Goal: Information Seeking & Learning: Learn about a topic

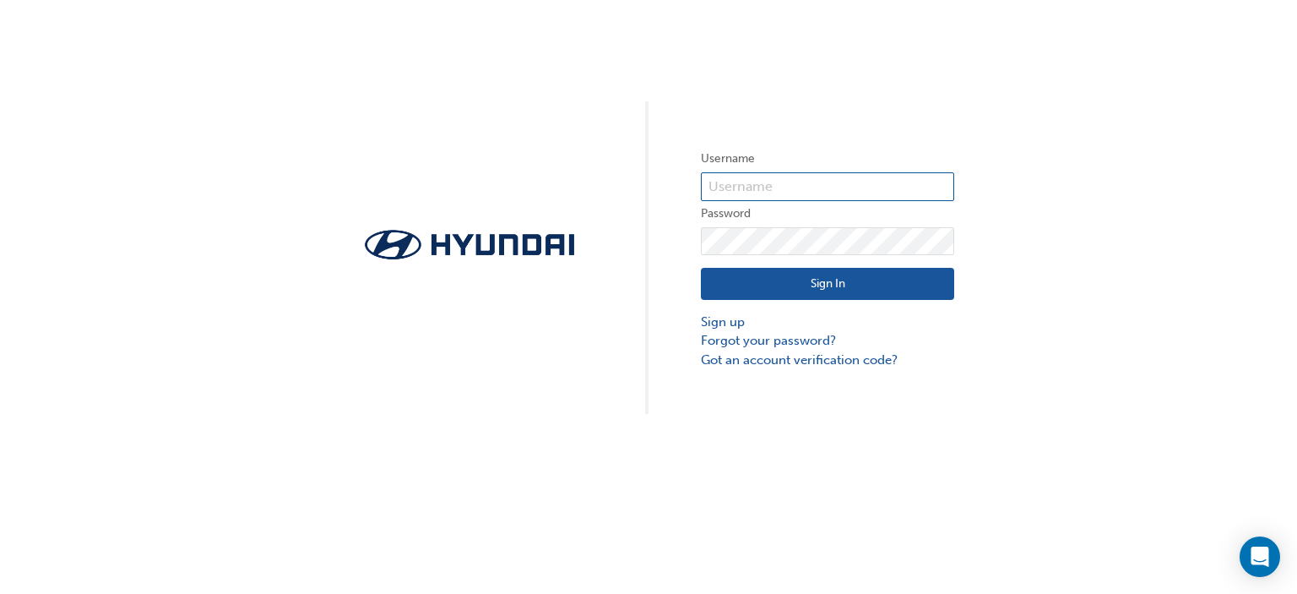
type input "28858"
click at [794, 292] on button "Sign In" at bounding box center [827, 284] width 253 height 32
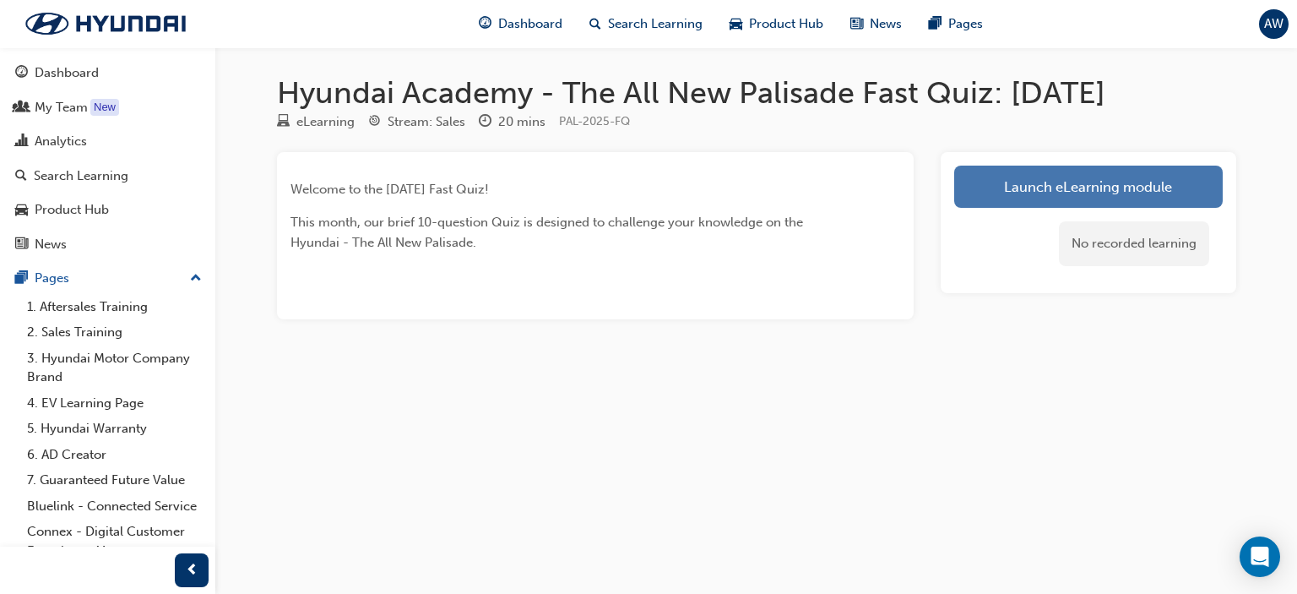
click at [1091, 193] on link "Launch eLearning module" at bounding box center [1088, 186] width 268 height 42
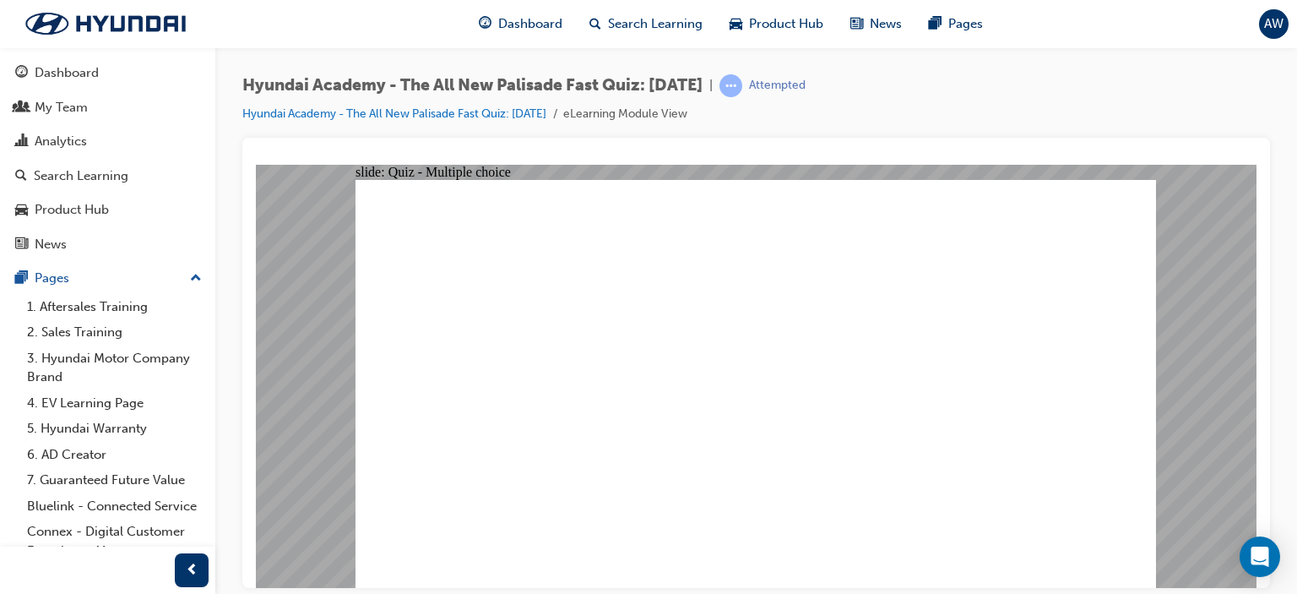
radio input "true"
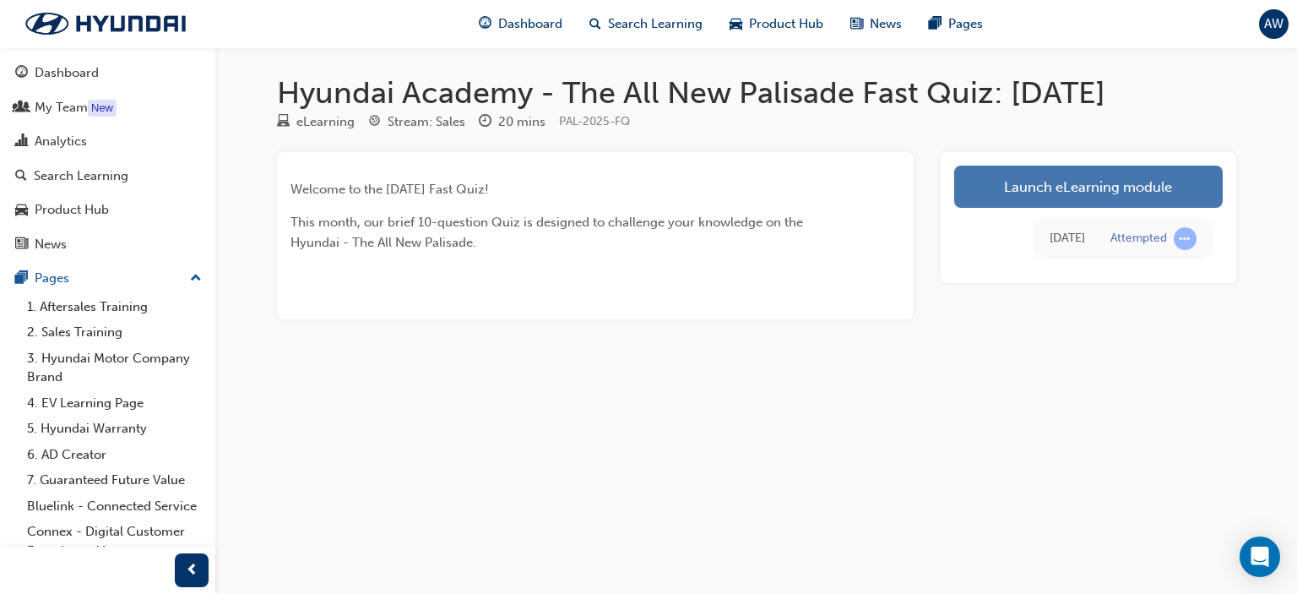
click at [1082, 184] on link "Launch eLearning module" at bounding box center [1088, 186] width 268 height 42
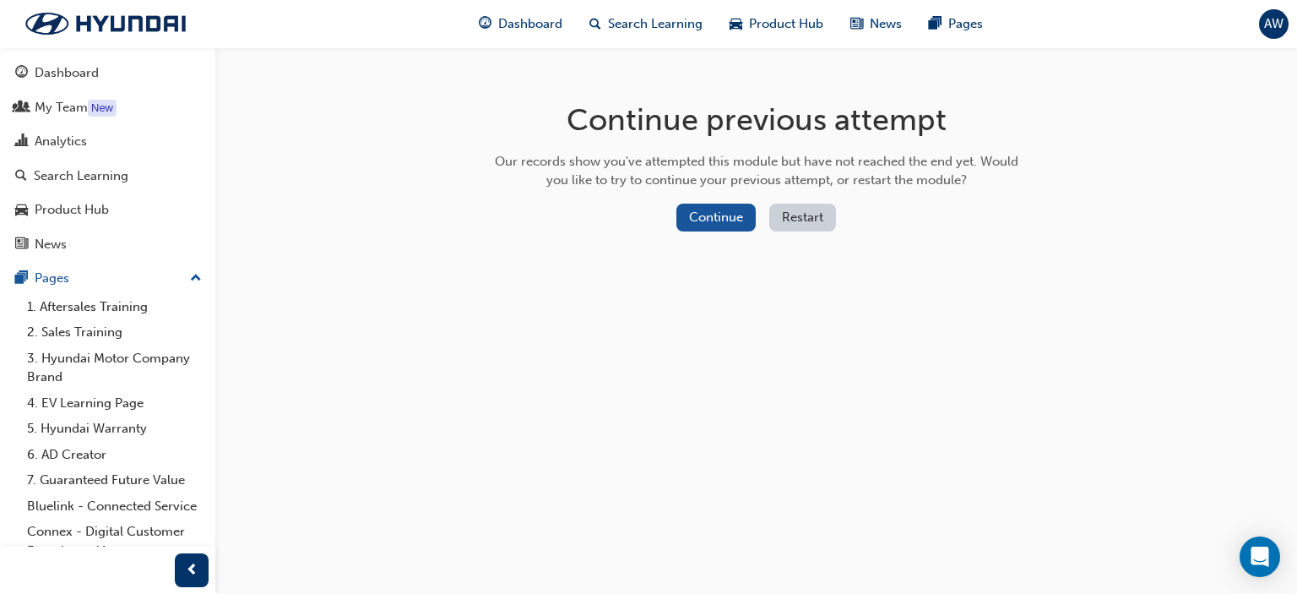
click at [801, 218] on button "Restart" at bounding box center [802, 217] width 67 height 28
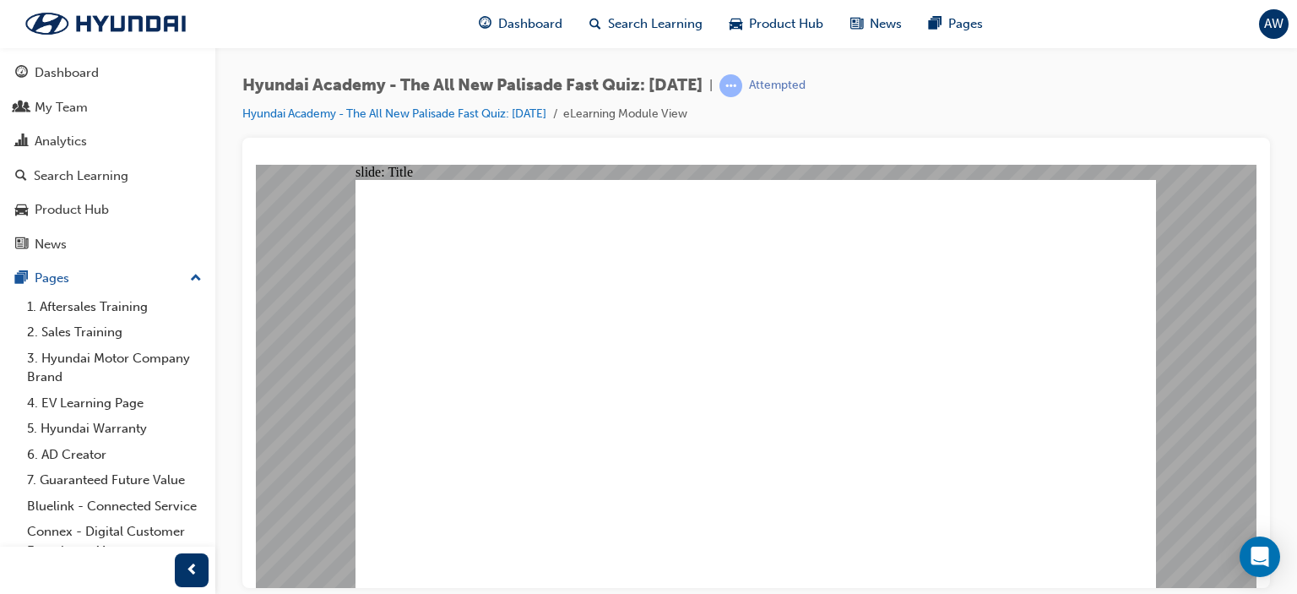
click at [531, 114] on link "Hyundai Academy - The All New Palisade Fast Quiz: [DATE]" at bounding box center [394, 113] width 304 height 14
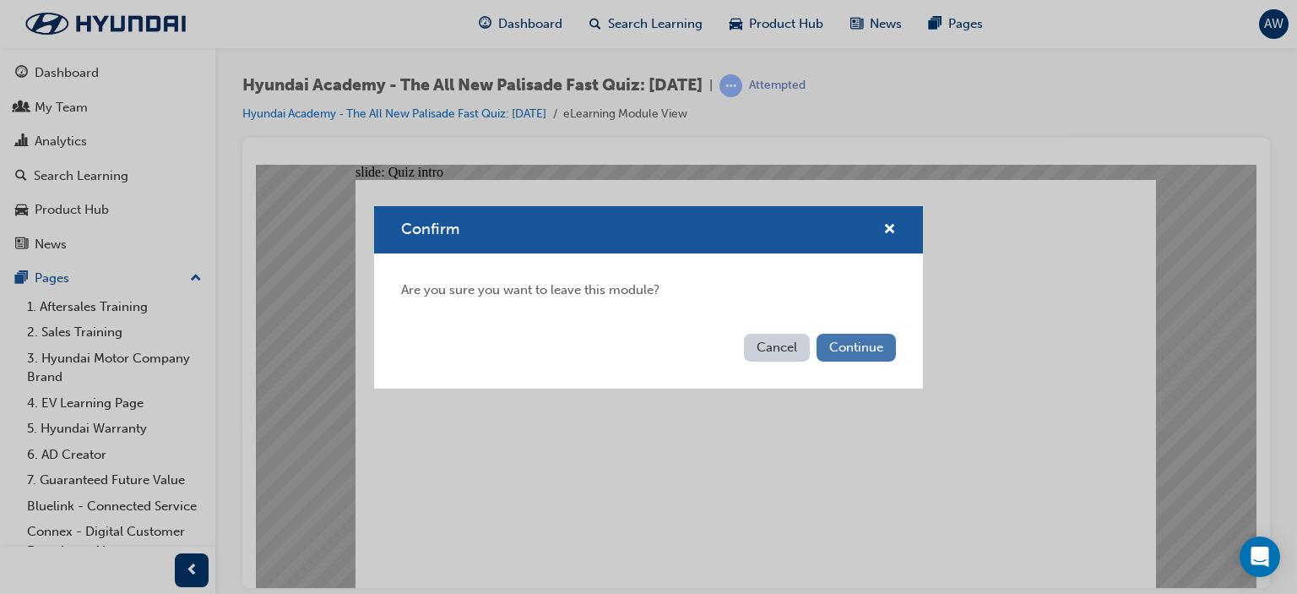
click at [868, 344] on button "Continue" at bounding box center [855, 348] width 79 height 28
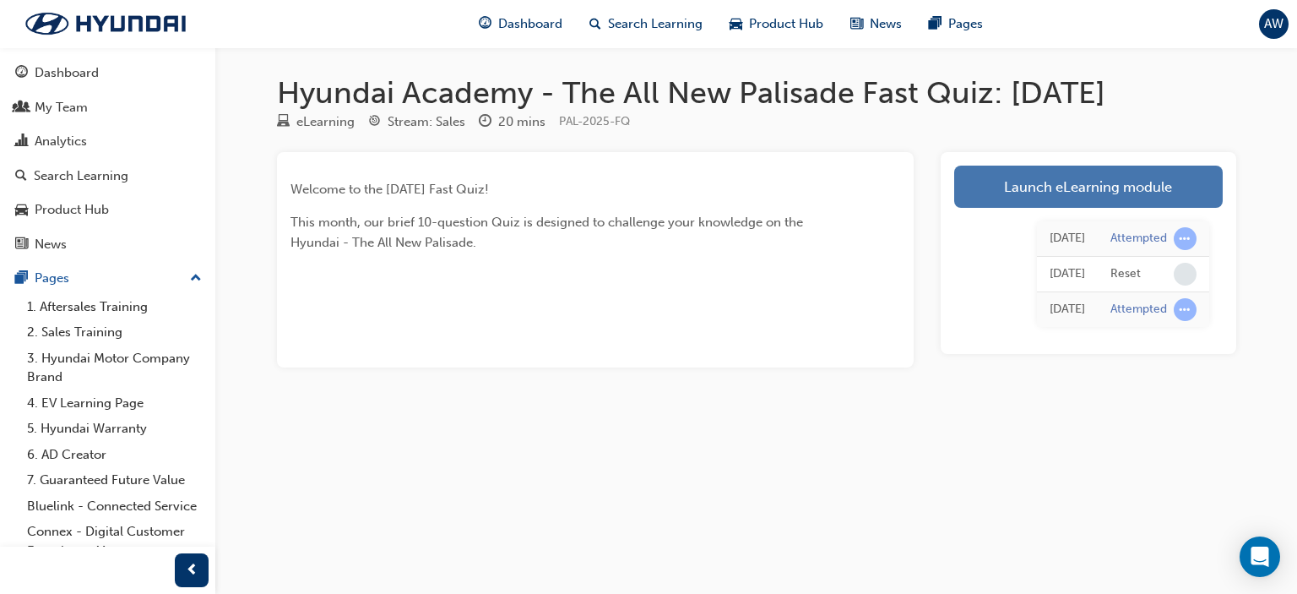
click at [1060, 187] on link "Launch eLearning module" at bounding box center [1088, 186] width 268 height 42
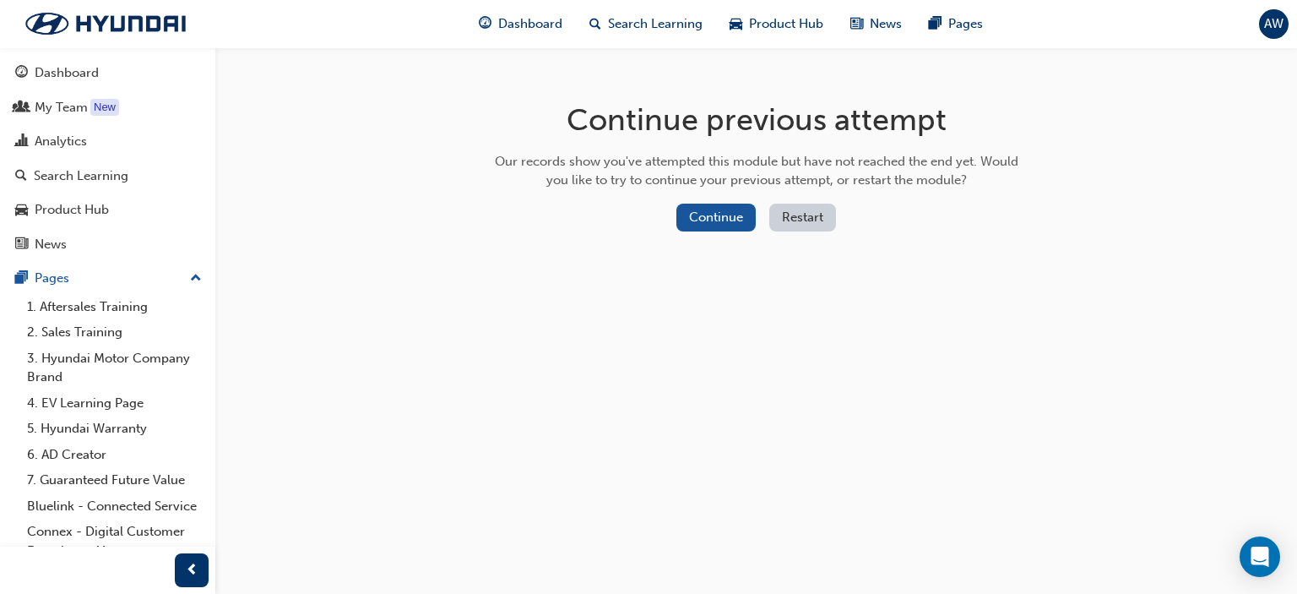
click at [793, 211] on button "Restart" at bounding box center [802, 217] width 67 height 28
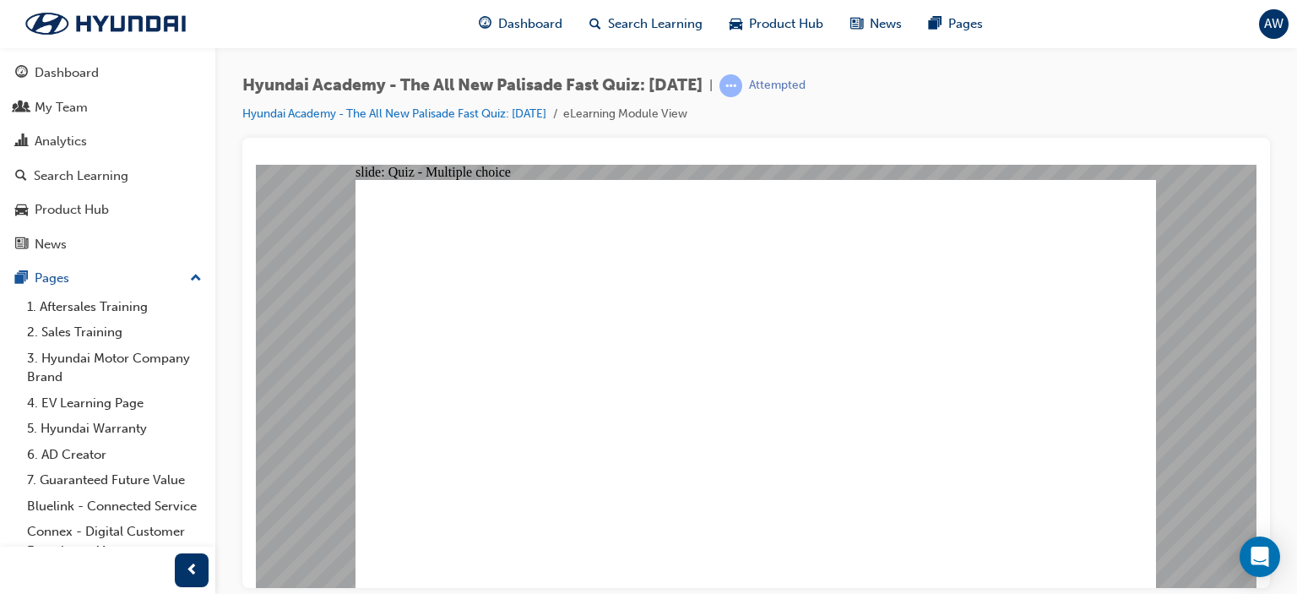
drag, startPoint x: 800, startPoint y: 457, endPoint x: 790, endPoint y: 457, distance: 10.1
radio input "true"
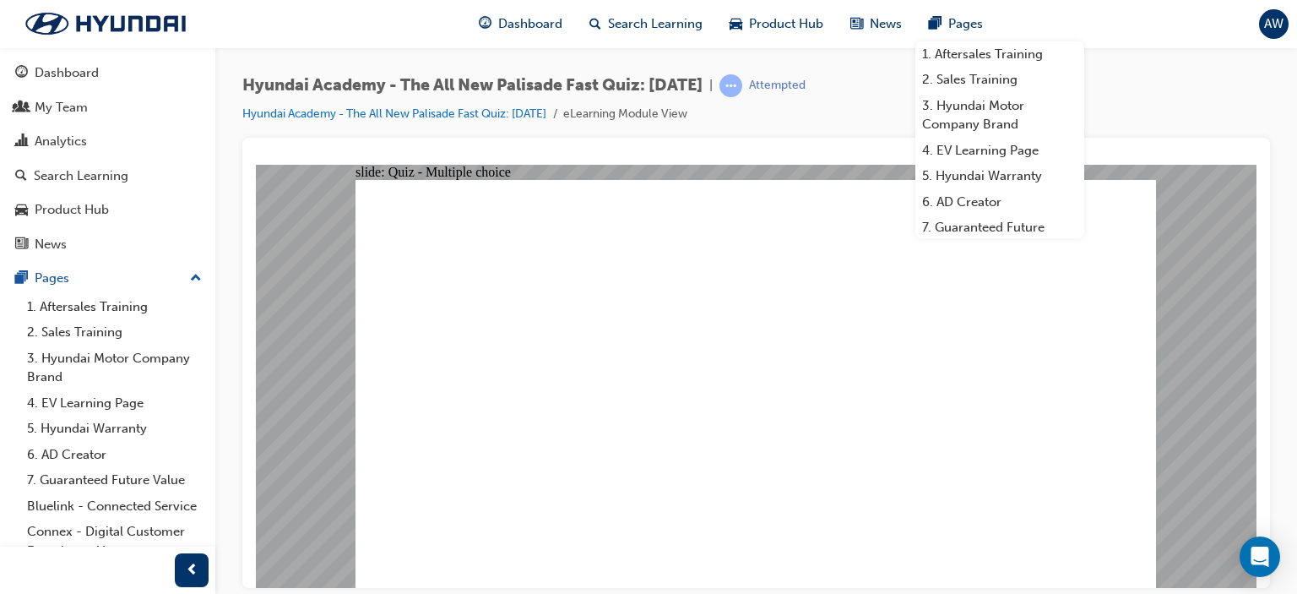
drag, startPoint x: 679, startPoint y: 387, endPoint x: 1043, endPoint y: 521, distance: 387.9
radio input "true"
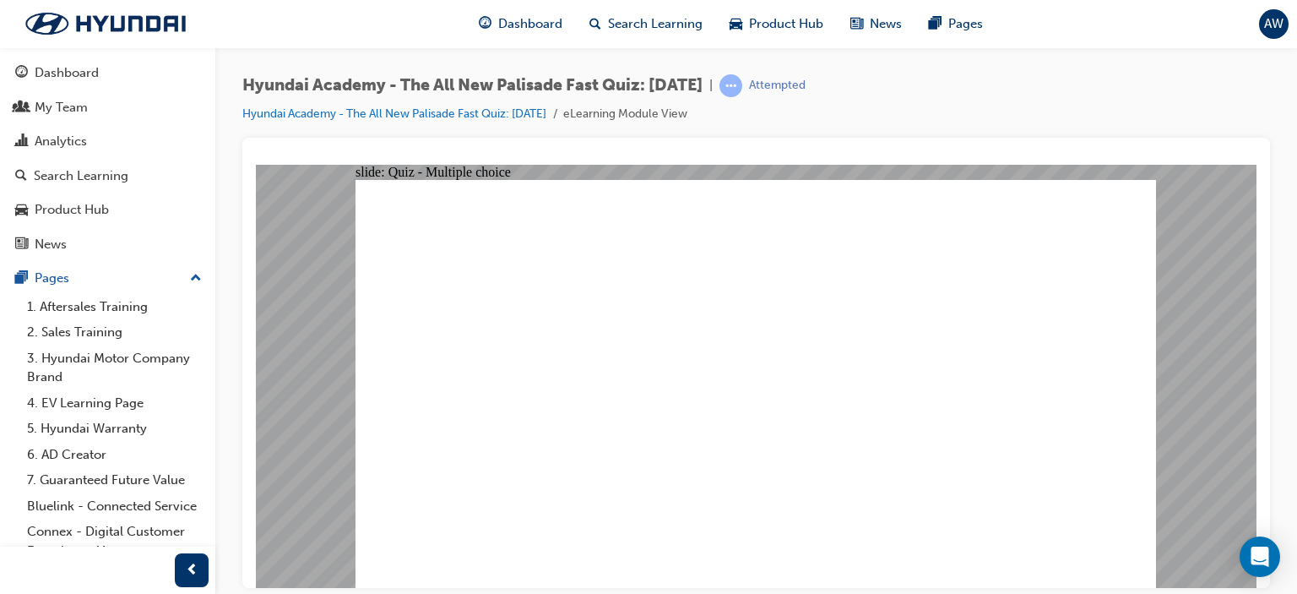
radio input "true"
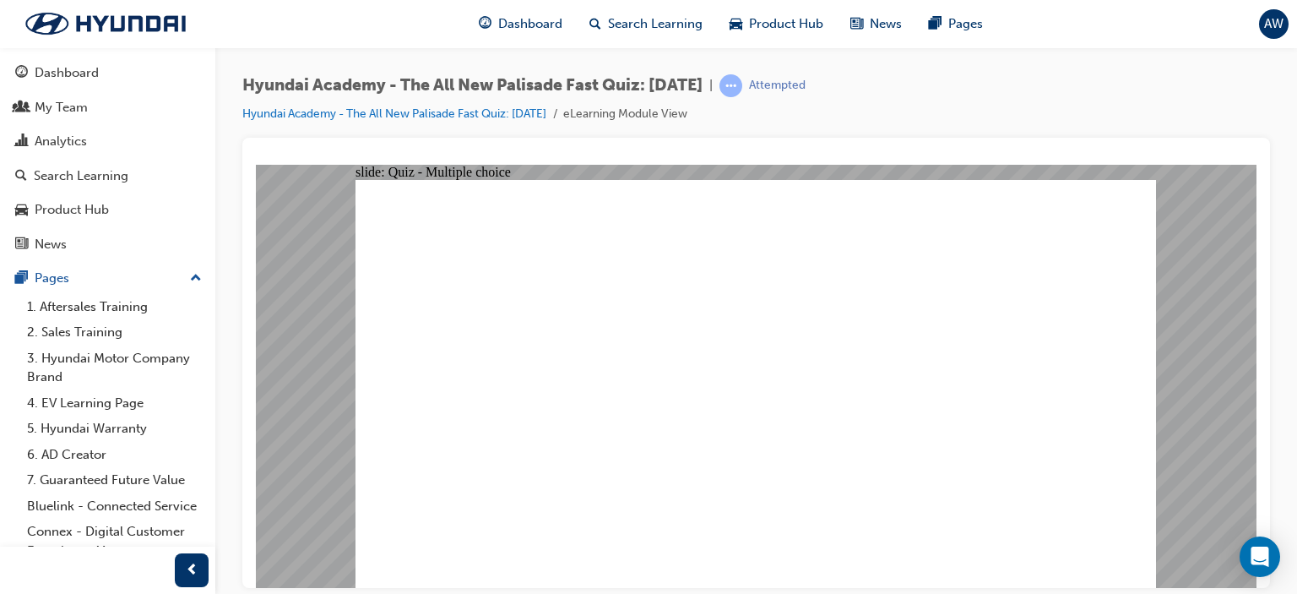
radio input "true"
checkbox input "true"
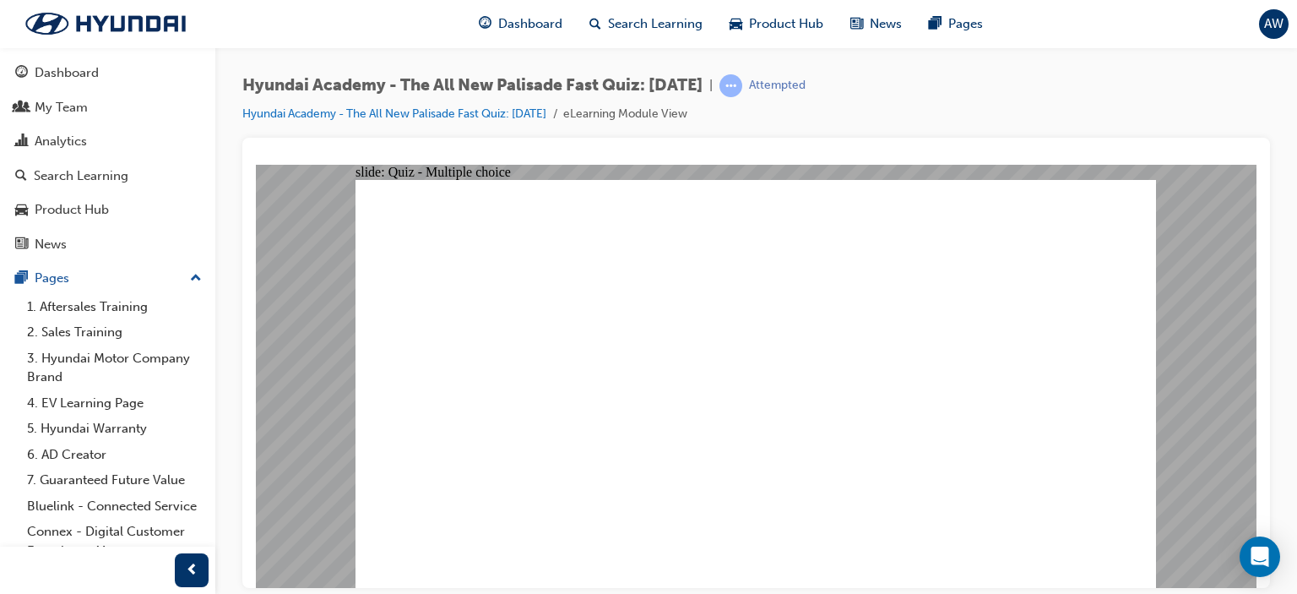
checkbox input "true"
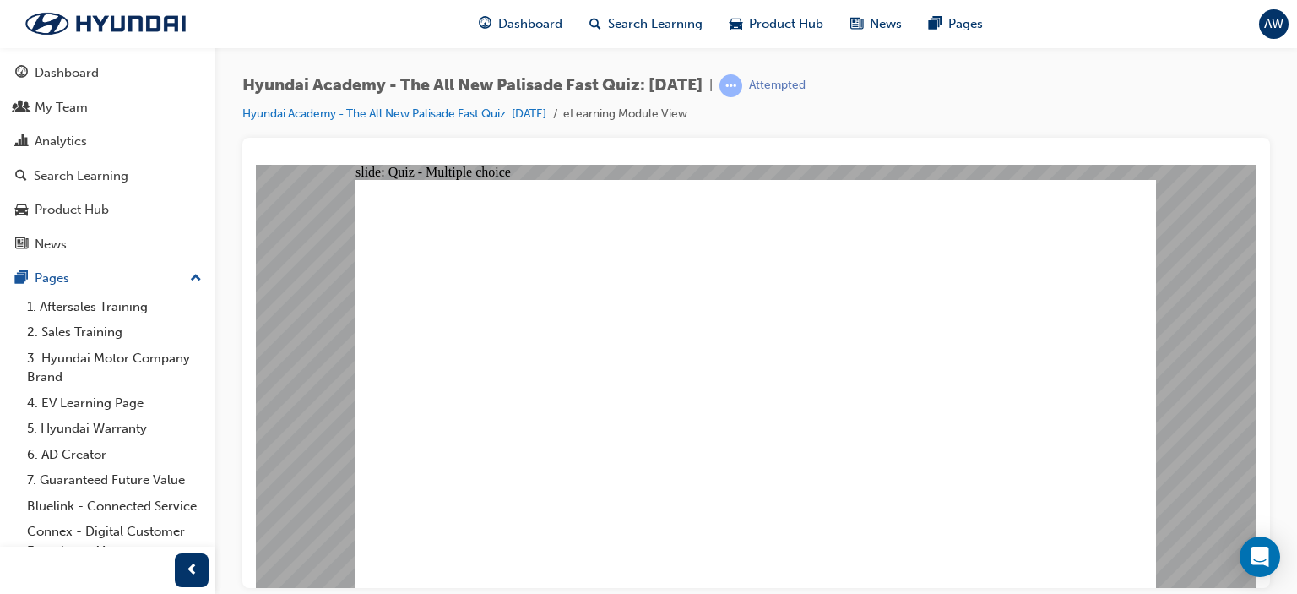
checkbox input "true"
radio input "true"
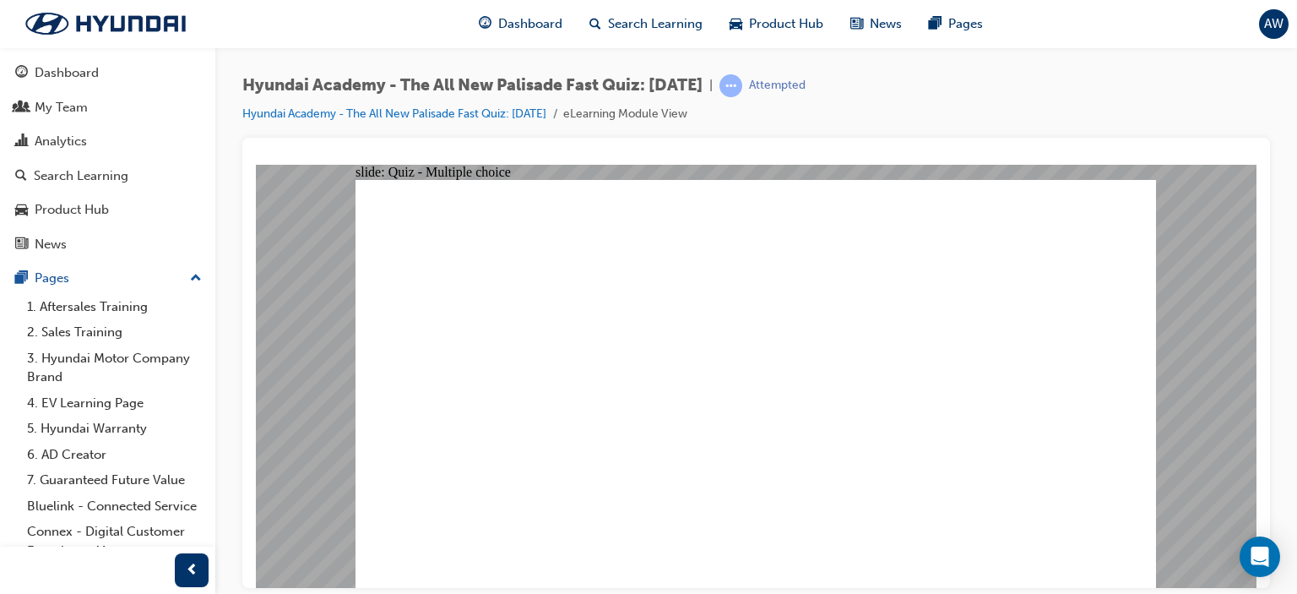
radio input "true"
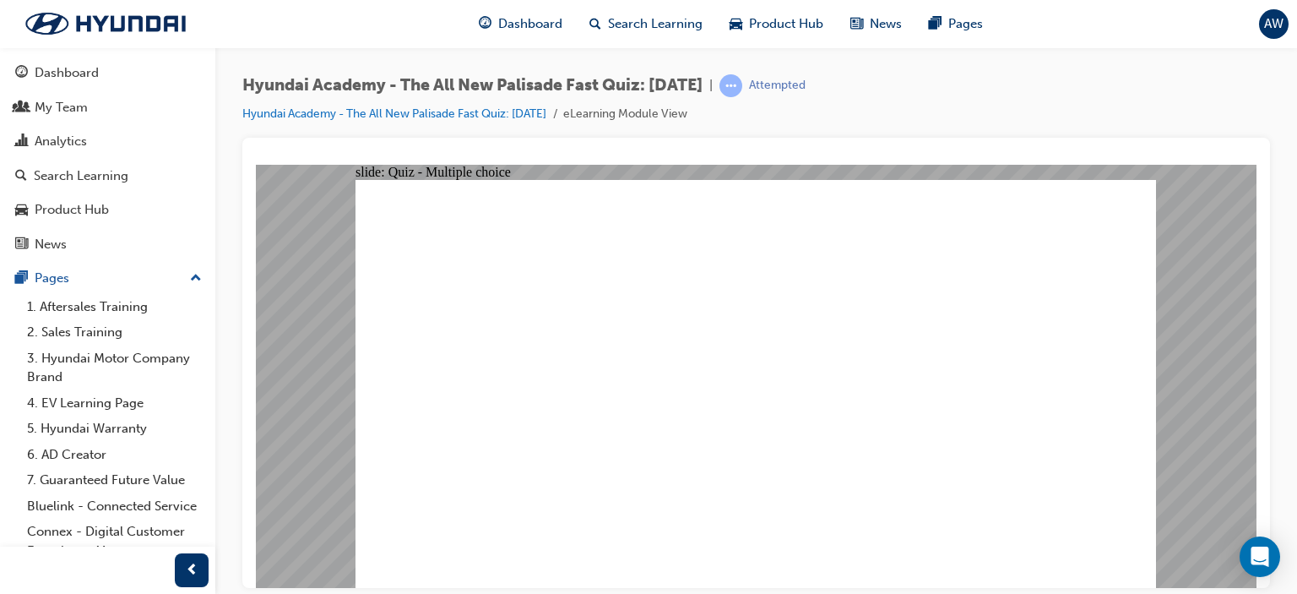
checkbox input "true"
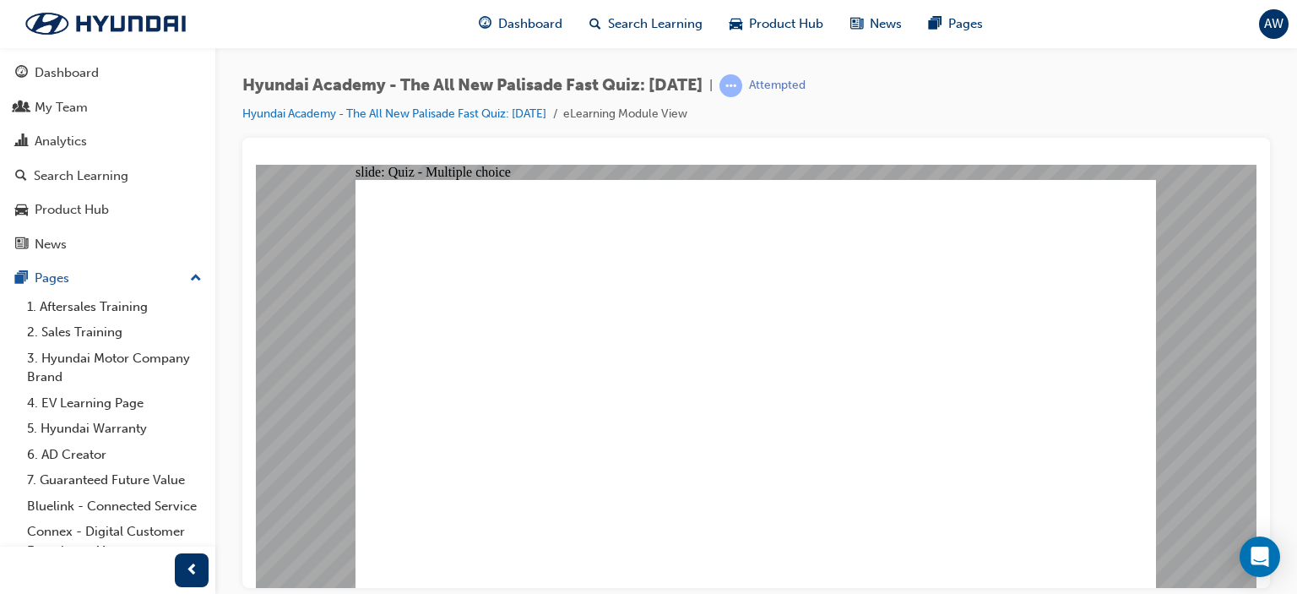
checkbox input "true"
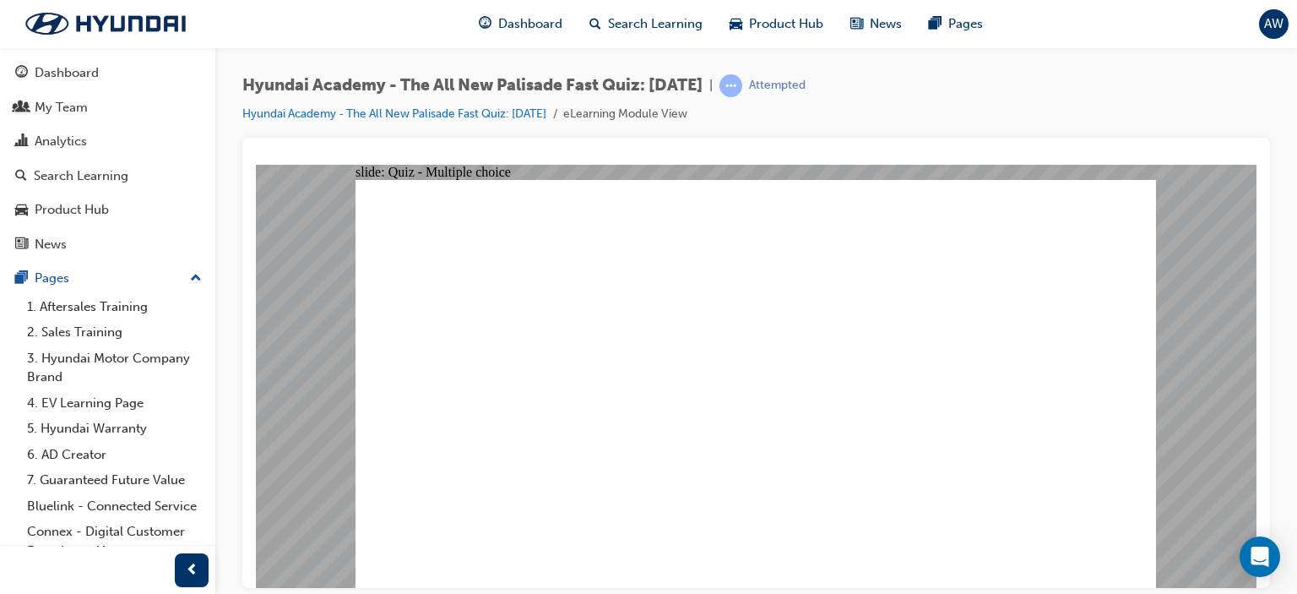
checkbox input "true"
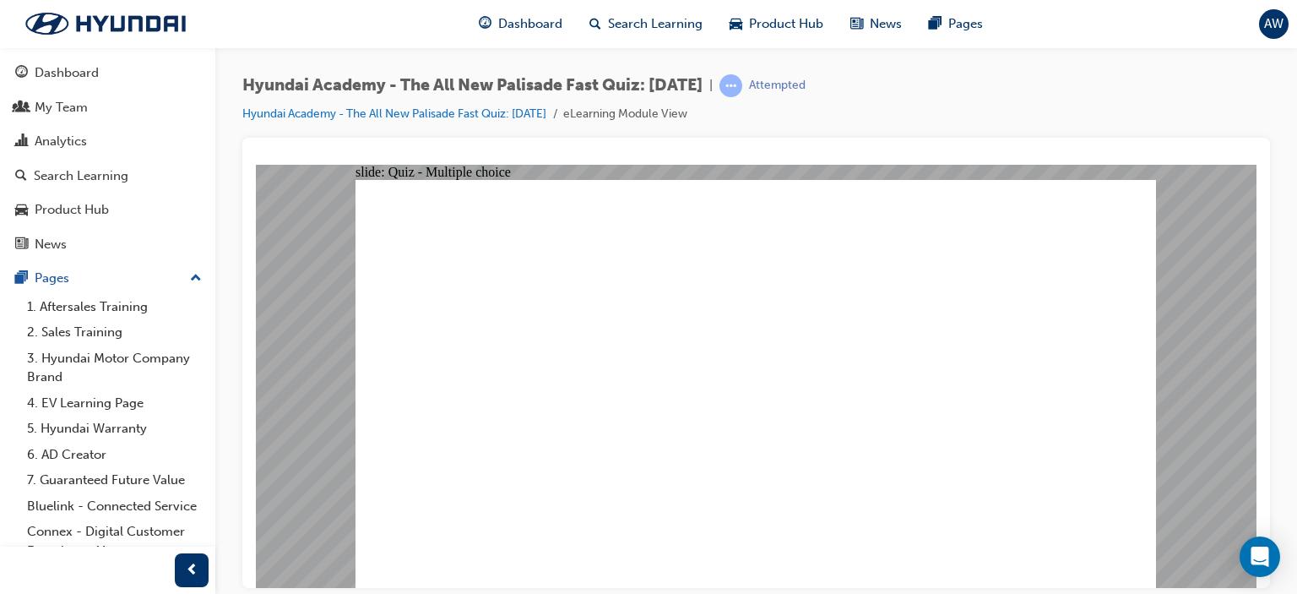
radio input "true"
